Goal: Task Accomplishment & Management: Complete application form

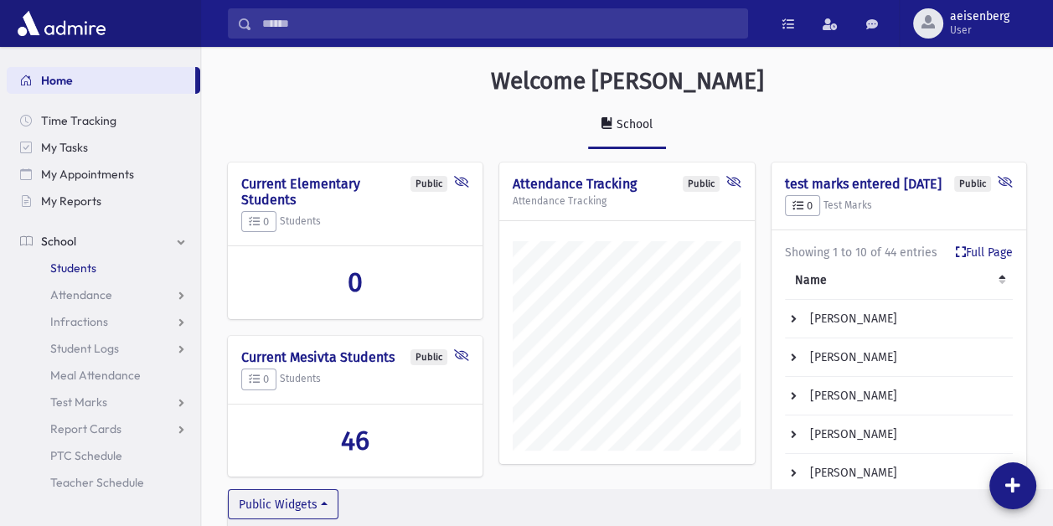
scroll to position [803, 852]
click at [80, 297] on span "Attendance" at bounding box center [81, 294] width 62 height 15
click at [88, 324] on span "Entry" at bounding box center [78, 321] width 28 height 15
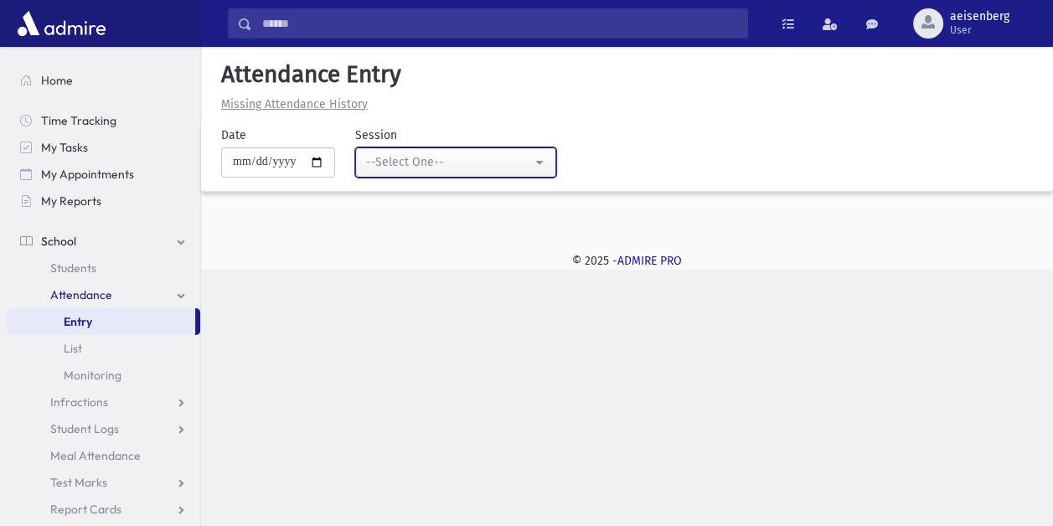
click at [541, 165] on button "--Select One--" at bounding box center [455, 163] width 201 height 30
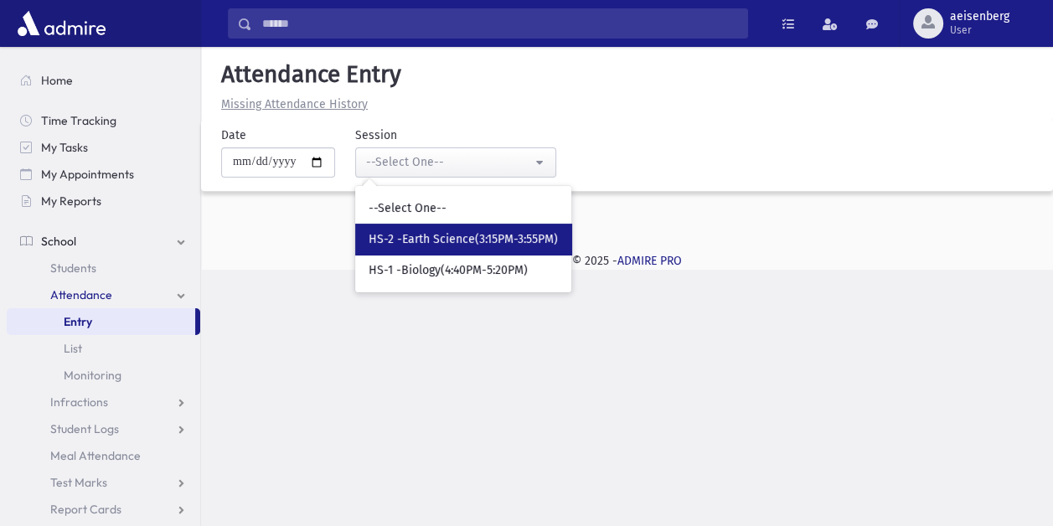
click at [486, 230] on link "HS-2 -Earth Science(3:15PM-3:55PM)" at bounding box center [463, 239] width 216 height 31
select select "****"
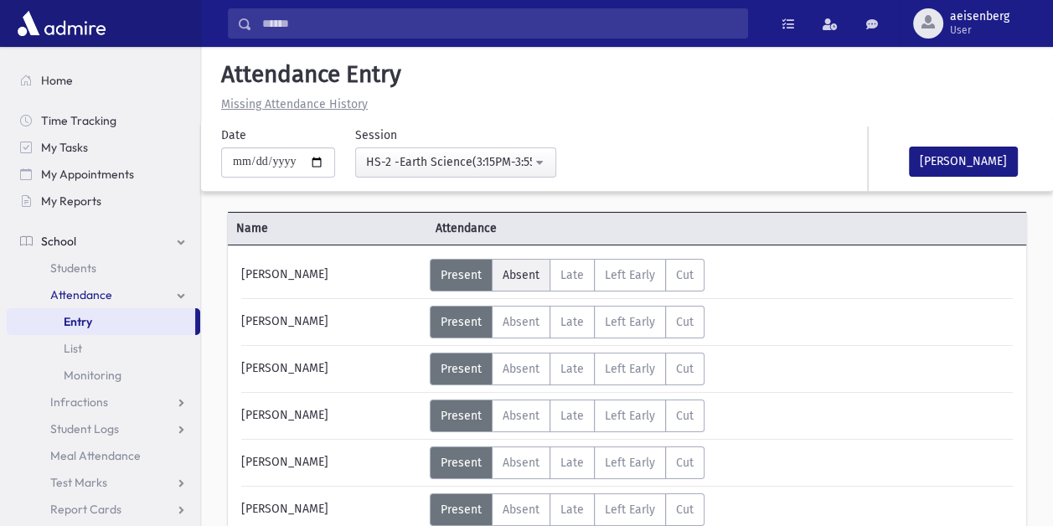
click at [517, 275] on span "Absent" at bounding box center [521, 275] width 37 height 14
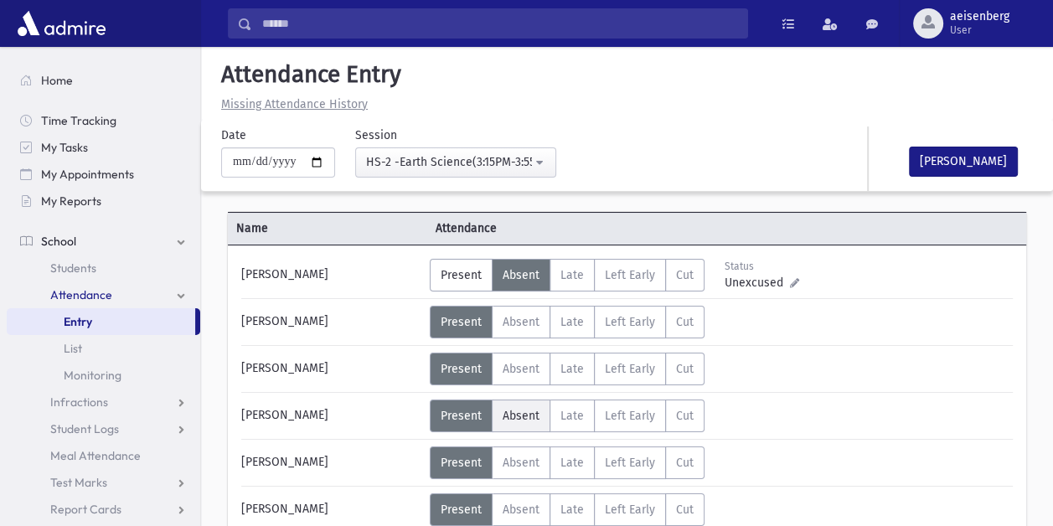
click at [525, 412] on span "Absent" at bounding box center [521, 416] width 37 height 14
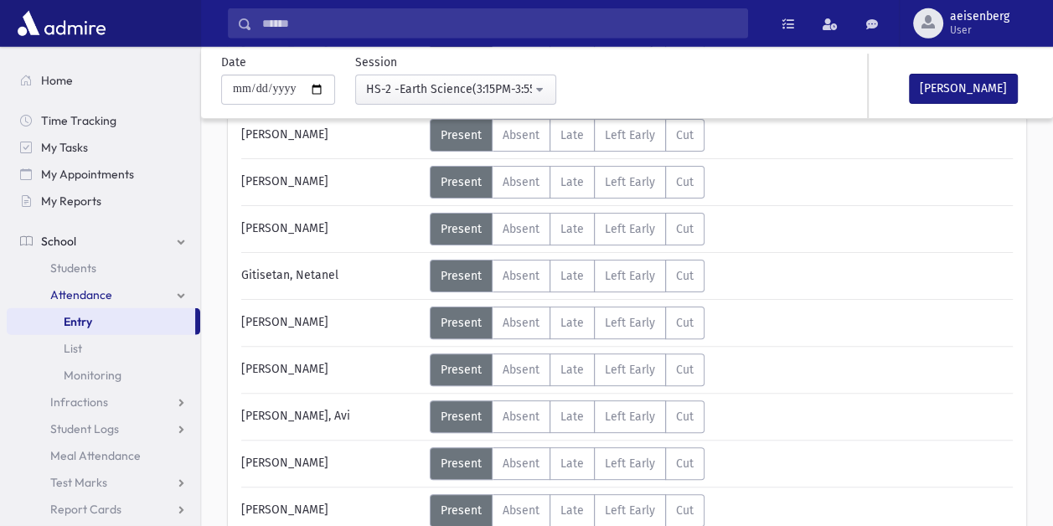
scroll to position [332, 0]
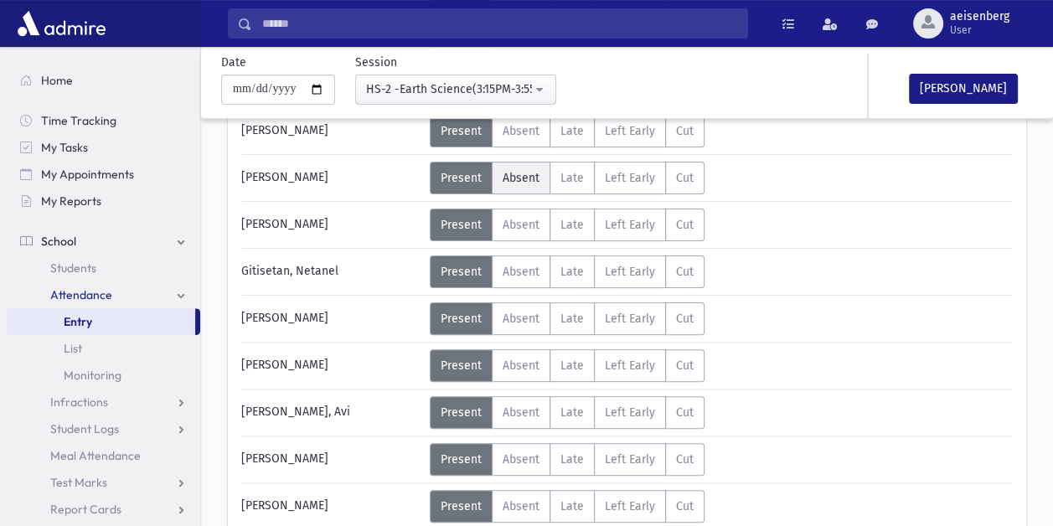
click at [518, 172] on span "Absent" at bounding box center [521, 178] width 37 height 14
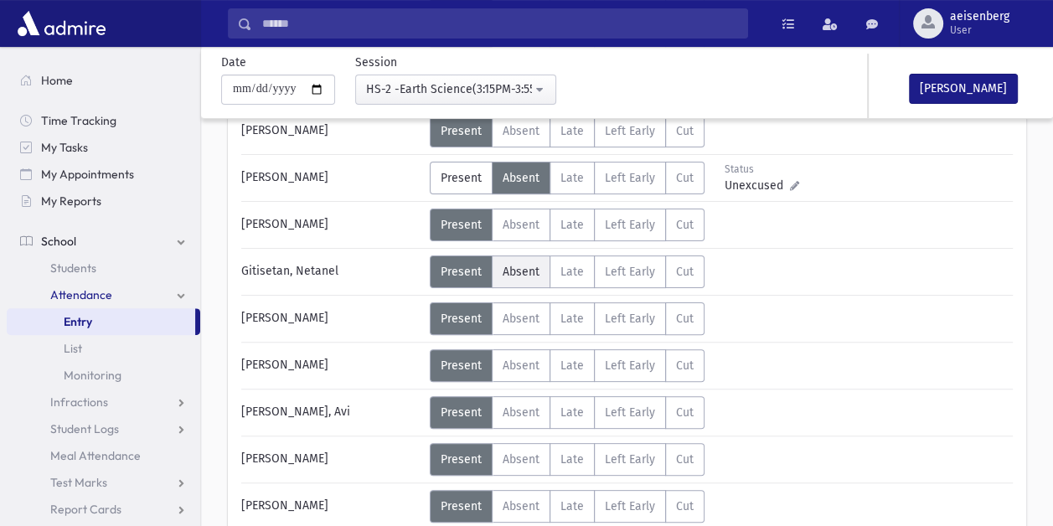
click at [520, 265] on span "Absent" at bounding box center [521, 272] width 37 height 14
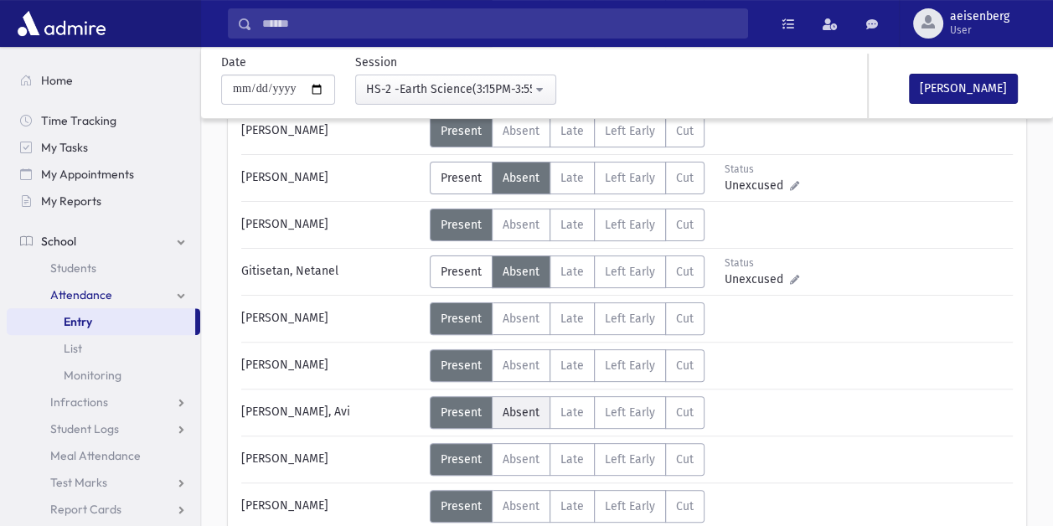
click at [515, 419] on label "Absent A" at bounding box center [521, 412] width 59 height 33
click at [531, 457] on div "Error × Error occurred. Unable to update record." at bounding box center [628, 491] width 236 height 70
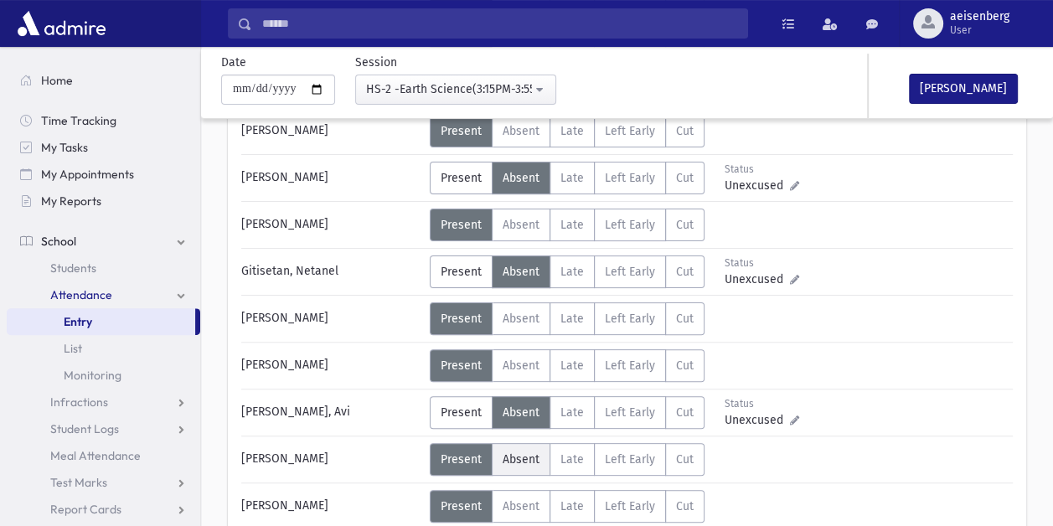
click at [520, 455] on span "Absent" at bounding box center [521, 460] width 37 height 14
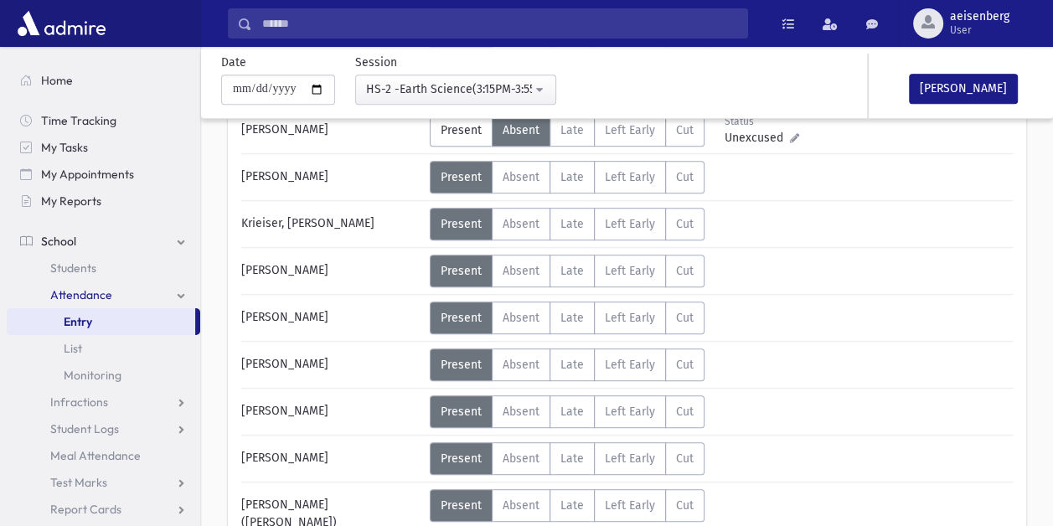
scroll to position [665, 0]
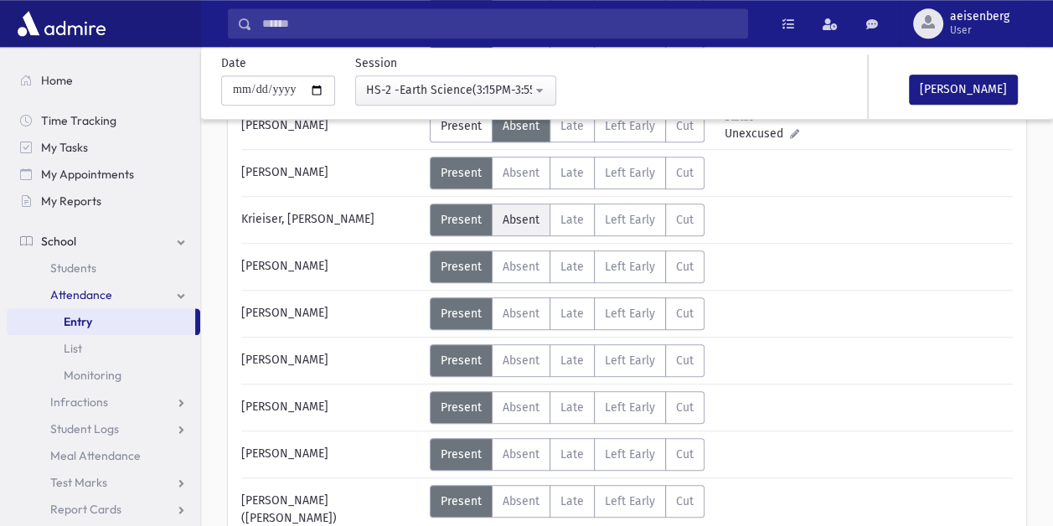
click at [528, 217] on span "Absent" at bounding box center [521, 220] width 37 height 14
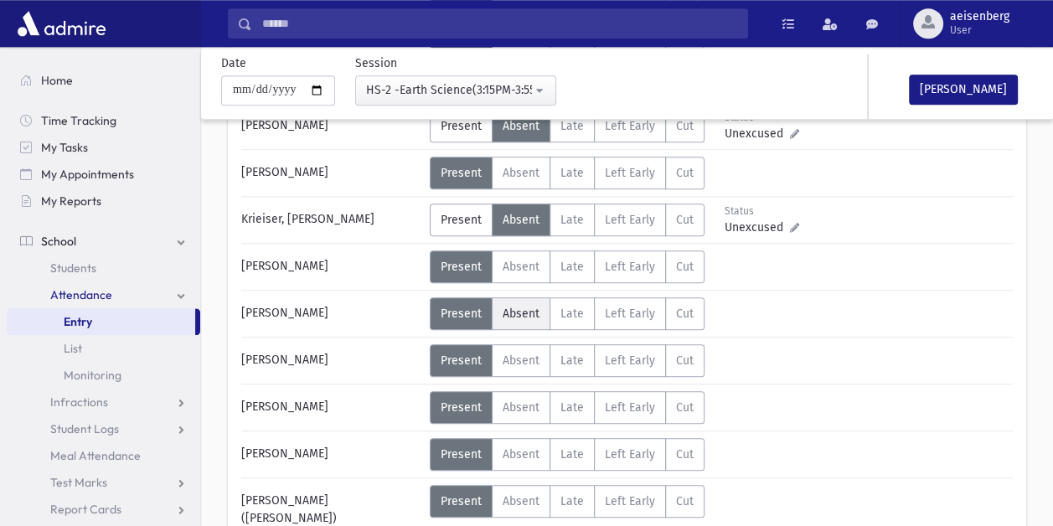
click at [513, 317] on span "Absent" at bounding box center [521, 314] width 37 height 14
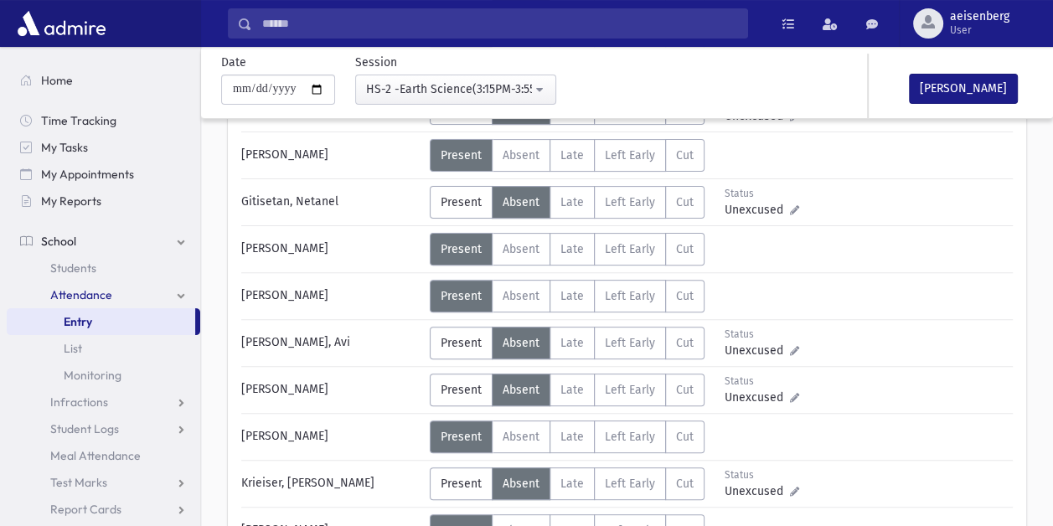
scroll to position [295, 0]
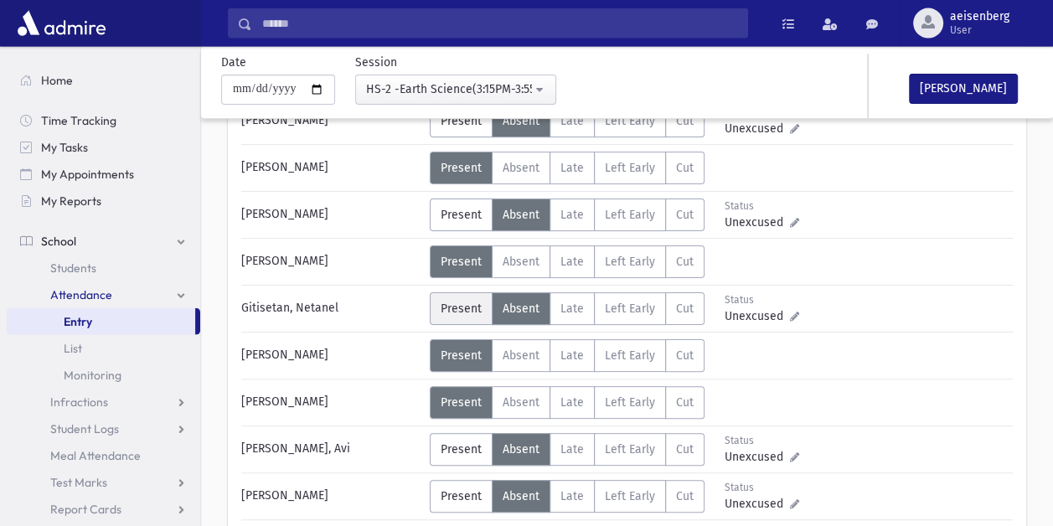
click at [461, 306] on span "Present" at bounding box center [461, 309] width 41 height 14
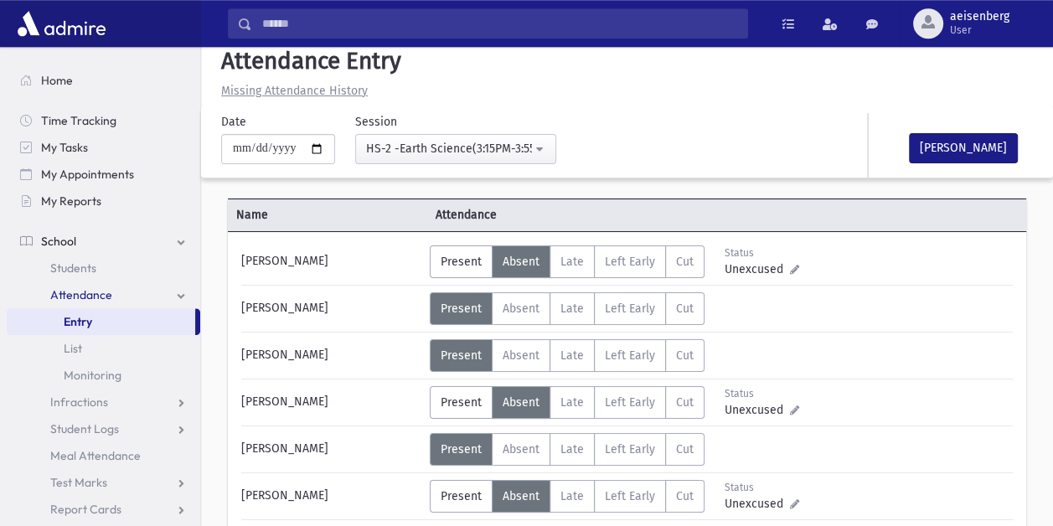
scroll to position [0, 0]
